Goal: Understand process/instructions: Learn how to perform a task or action

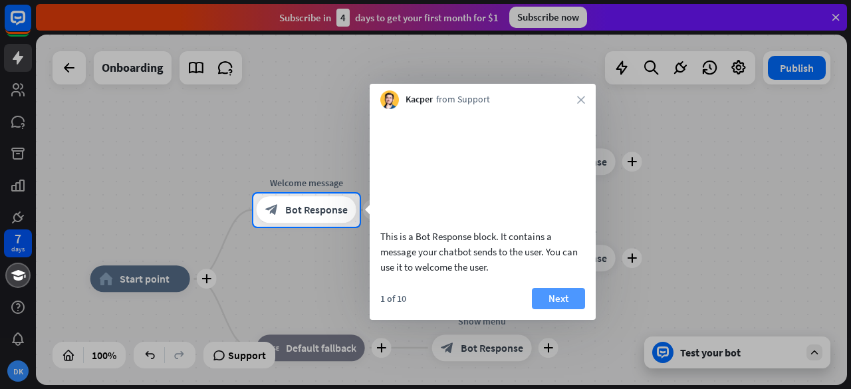
click at [558, 309] on button "Next" at bounding box center [558, 298] width 53 height 21
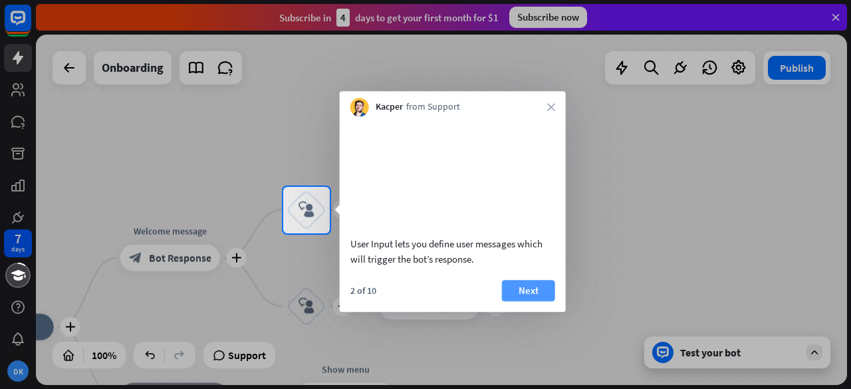
click at [531, 301] on button "Next" at bounding box center [528, 290] width 53 height 21
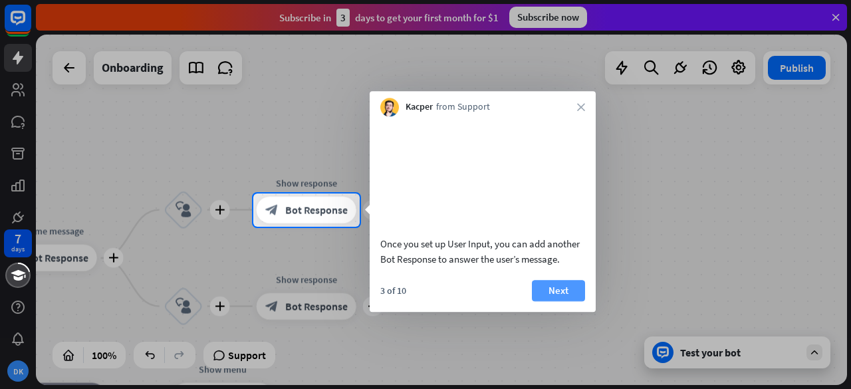
click at [553, 301] on button "Next" at bounding box center [558, 290] width 53 height 21
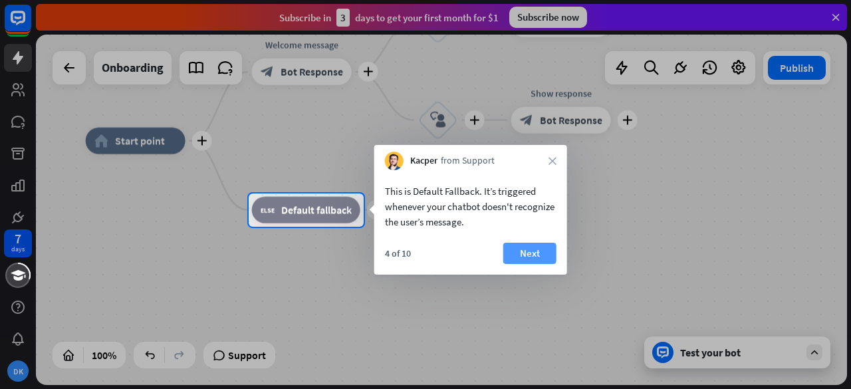
click at [539, 256] on button "Next" at bounding box center [529, 253] width 53 height 21
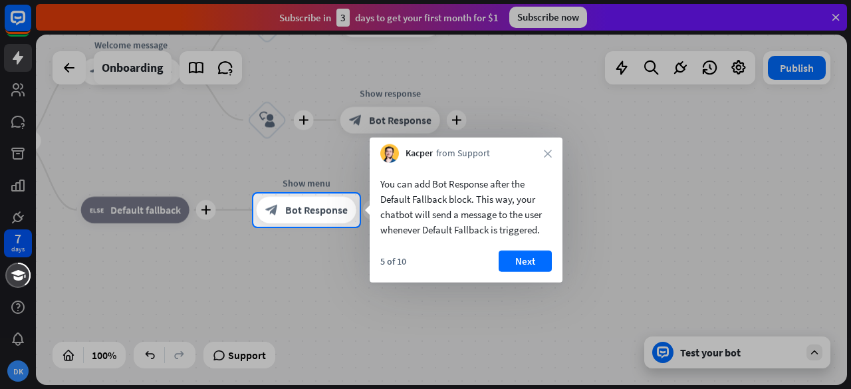
click at [549, 148] on div "Kacper from Support close" at bounding box center [466, 150] width 193 height 25
click at [525, 264] on button "Next" at bounding box center [525, 261] width 53 height 21
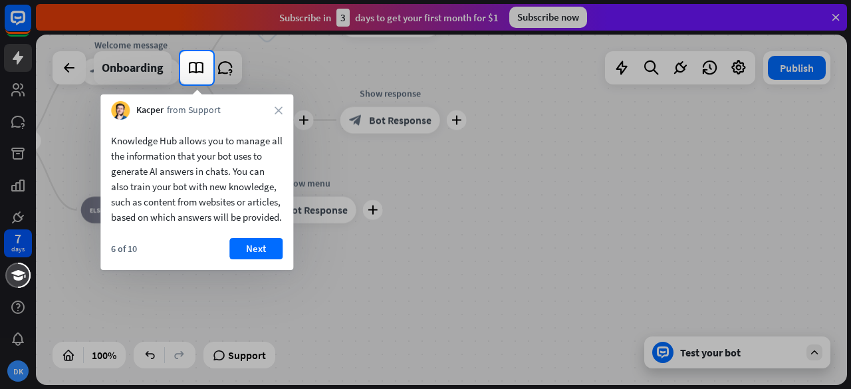
click at [253, 251] on div "Knowledge Hub allows you to manage all the information that your bot uses to ge…" at bounding box center [196, 195] width 193 height 150
click at [253, 258] on button "Next" at bounding box center [255, 248] width 53 height 21
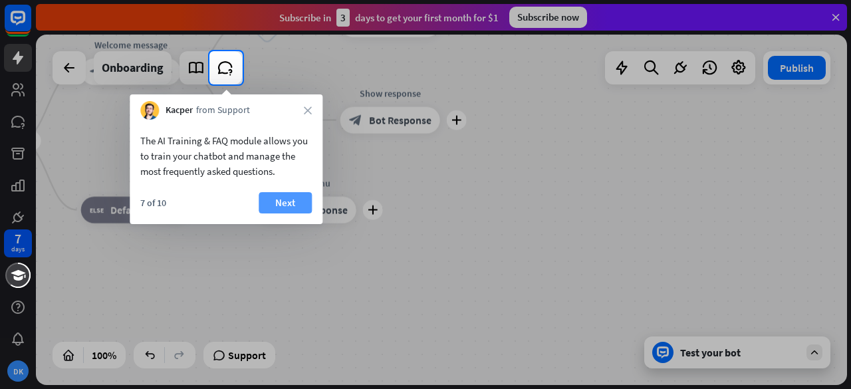
click at [285, 196] on button "Next" at bounding box center [285, 202] width 53 height 21
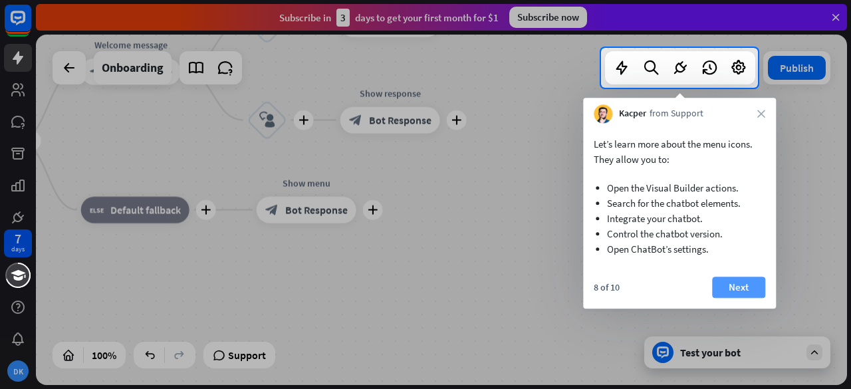
click at [745, 289] on button "Next" at bounding box center [738, 287] width 53 height 21
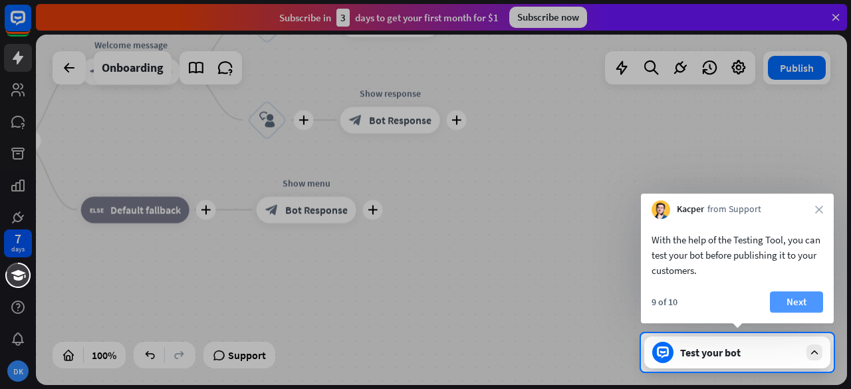
click at [787, 305] on button "Next" at bounding box center [796, 301] width 53 height 21
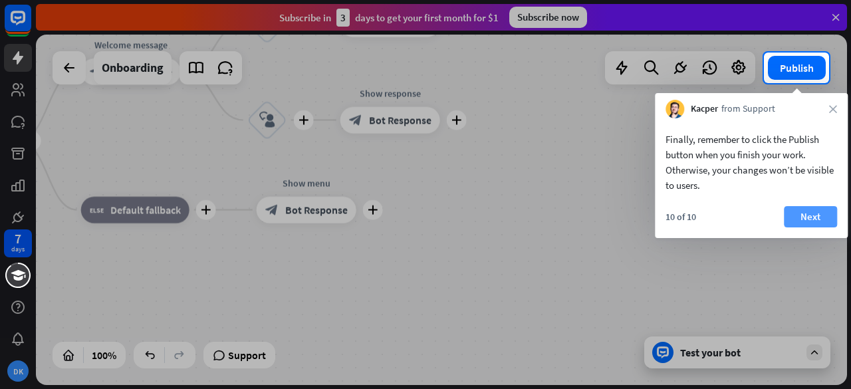
click at [808, 208] on button "Next" at bounding box center [810, 216] width 53 height 21
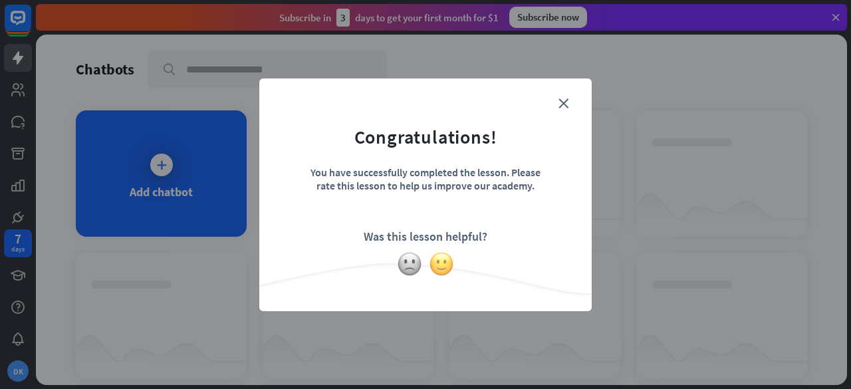
click at [443, 255] on img at bounding box center [441, 263] width 25 height 25
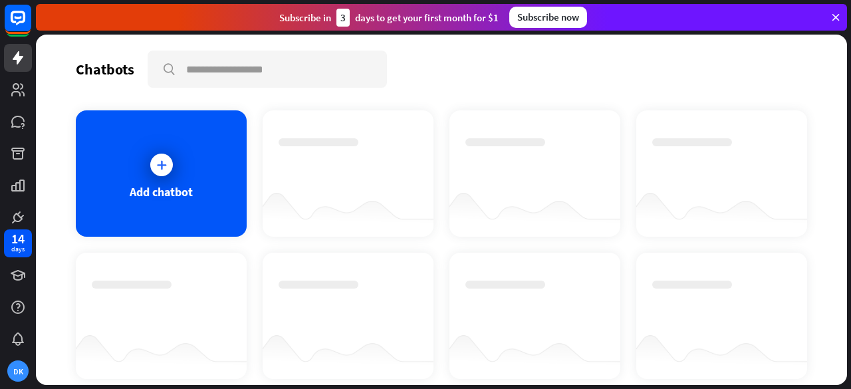
click at [373, 123] on div at bounding box center [348, 173] width 171 height 126
drag, startPoint x: 373, startPoint y: 123, endPoint x: 161, endPoint y: 217, distance: 231.9
click at [161, 217] on div "Add chatbot" at bounding box center [441, 244] width 731 height 269
click at [161, 217] on div "Add chatbot" at bounding box center [161, 173] width 171 height 126
